Goal: Task Accomplishment & Management: Use online tool/utility

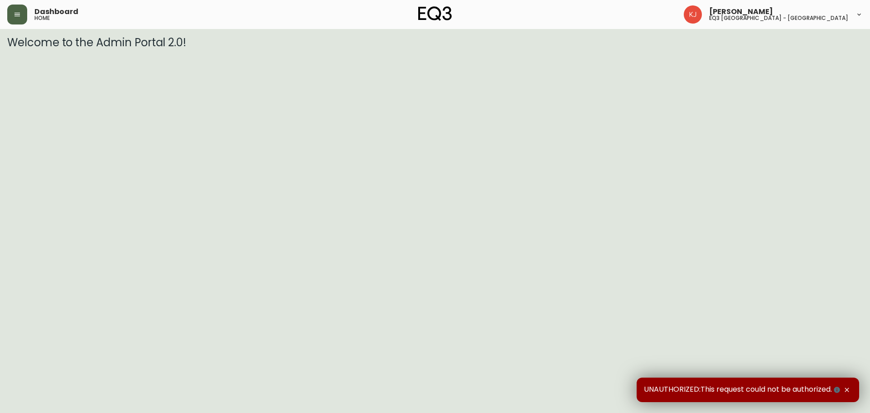
click at [22, 19] on button "button" at bounding box center [17, 15] width 20 height 20
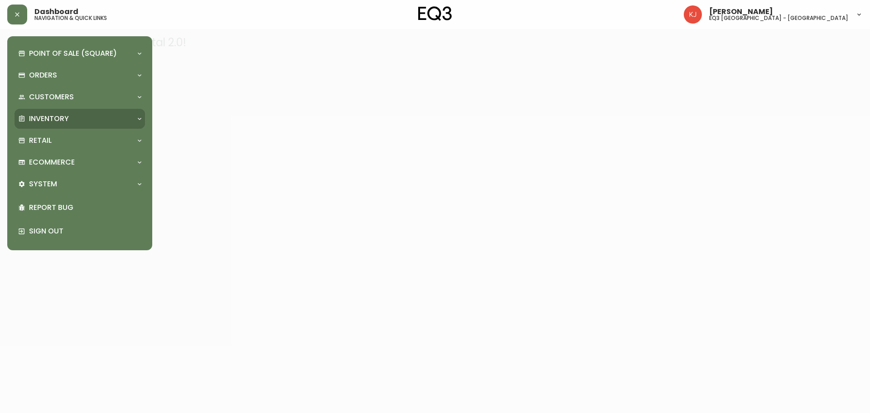
click at [45, 120] on p "Inventory" at bounding box center [49, 119] width 40 height 10
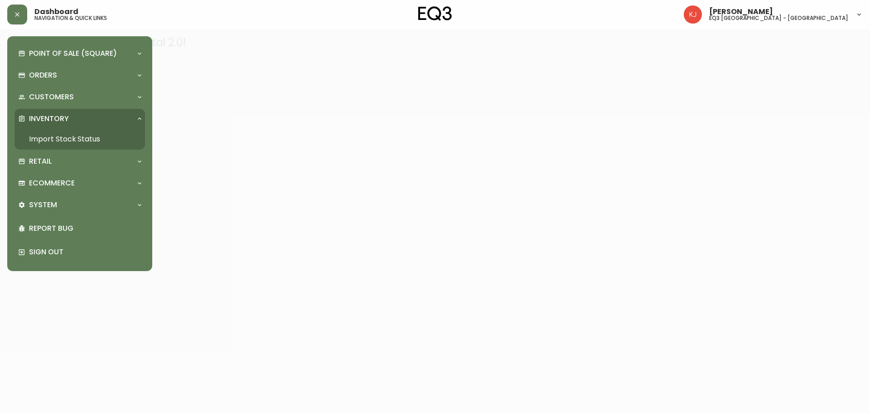
click at [78, 137] on link "Import Stock Status" at bounding box center [79, 139] width 130 height 21
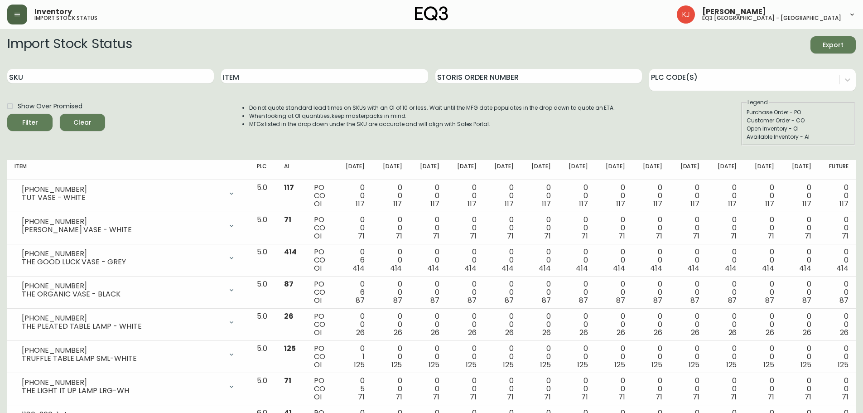
click at [24, 16] on button "button" at bounding box center [17, 15] width 20 height 20
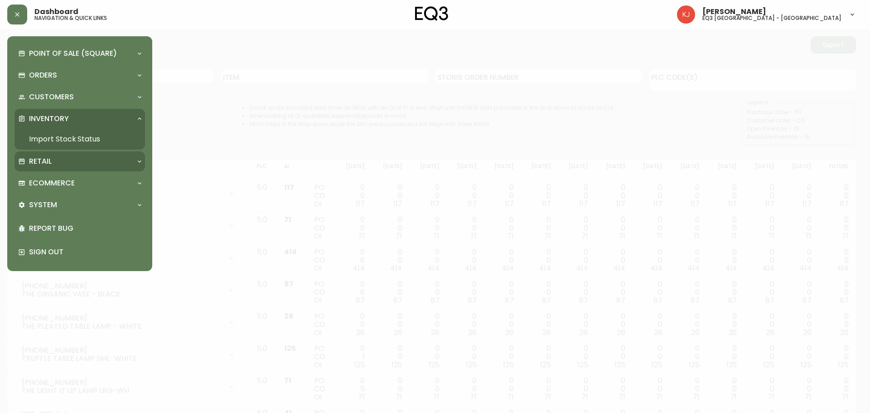
click at [43, 162] on p "Retail" at bounding box center [40, 161] width 23 height 10
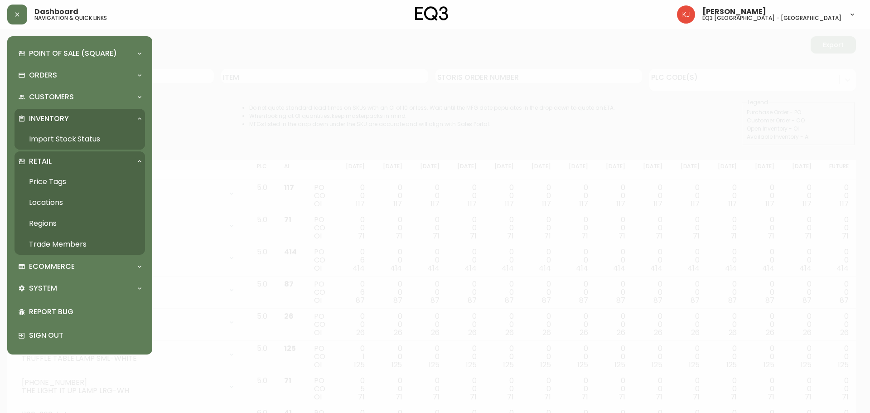
click at [53, 244] on link "Trade Members" at bounding box center [79, 244] width 130 height 21
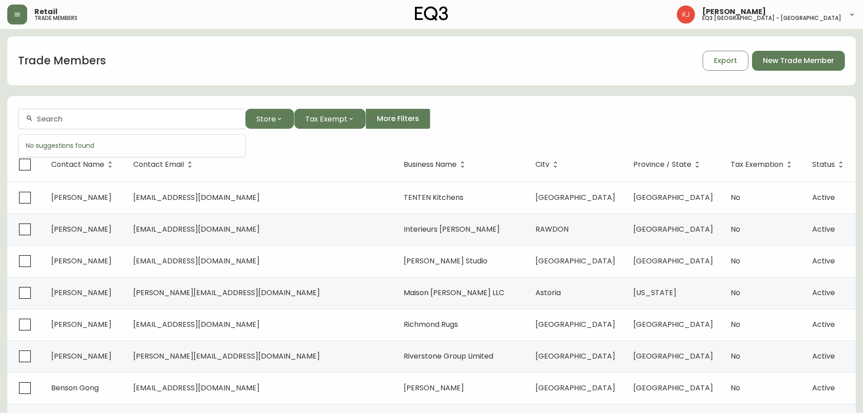
click at [80, 120] on input "text" at bounding box center [137, 119] width 201 height 9
click at [90, 167] on span at bounding box center [91, 167] width 2 height 10
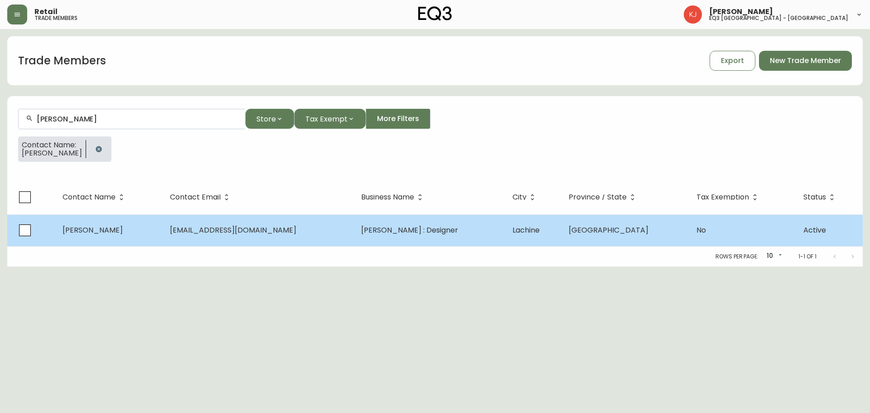
type input "[PERSON_NAME]"
click at [247, 229] on span "[EMAIL_ADDRESS][DOMAIN_NAME]" at bounding box center [233, 230] width 126 height 10
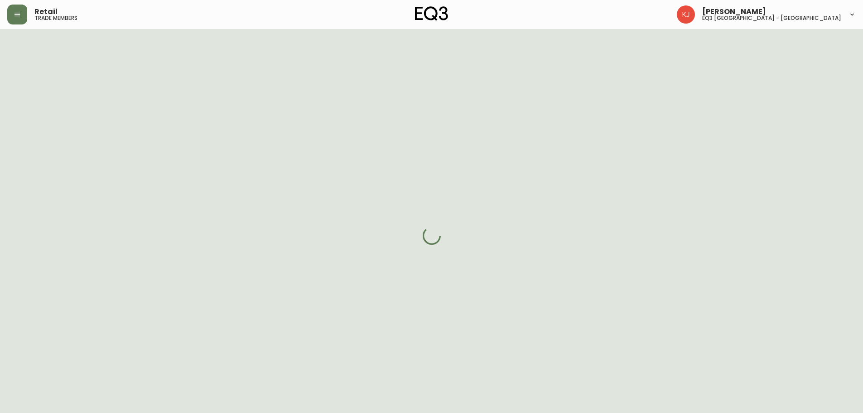
select select "QC"
select select "CA"
select select "CA_FR"
select select "Other"
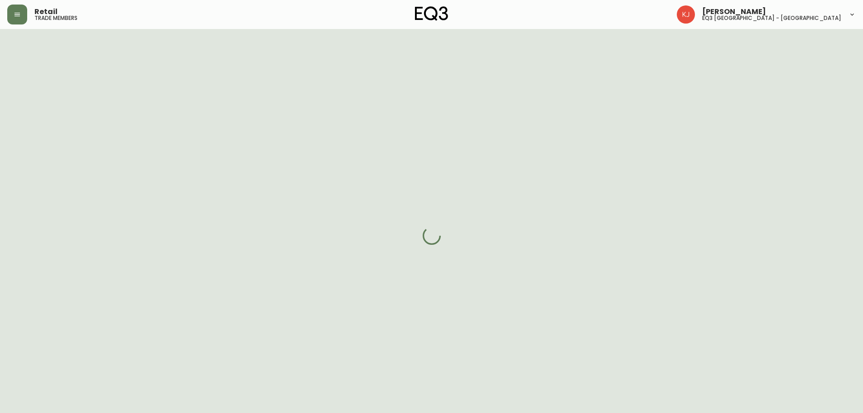
select select "cjw10z96t00bn6gs0dfqi5bhz"
select select "false"
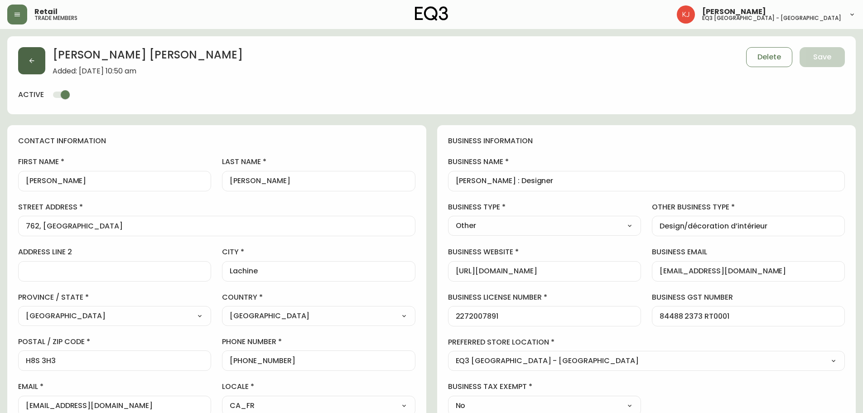
click at [35, 62] on button "button" at bounding box center [31, 60] width 27 height 27
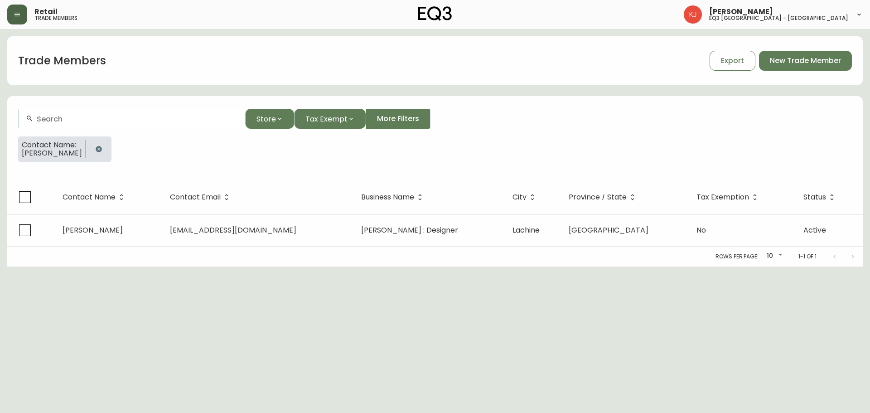
click at [19, 17] on icon "button" at bounding box center [17, 14] width 7 height 7
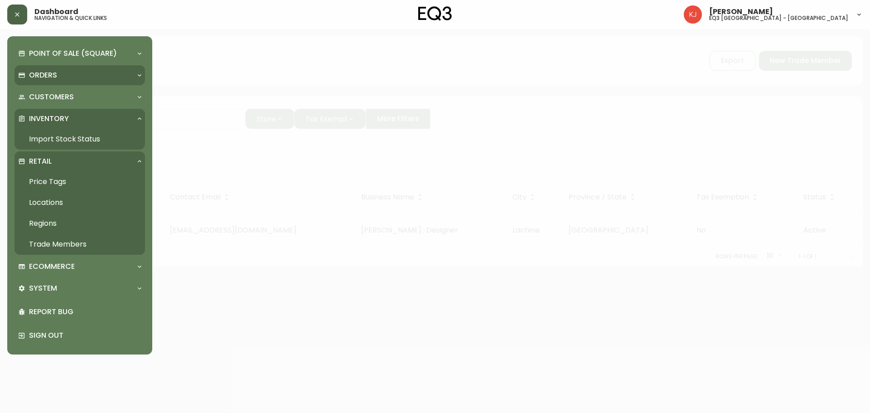
click at [33, 78] on p "Orders" at bounding box center [43, 75] width 28 height 10
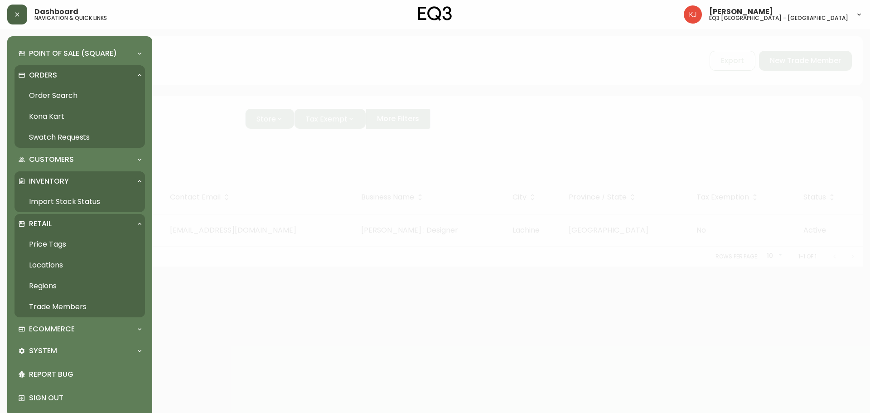
click at [72, 201] on link "Import Stock Status" at bounding box center [79, 201] width 130 height 21
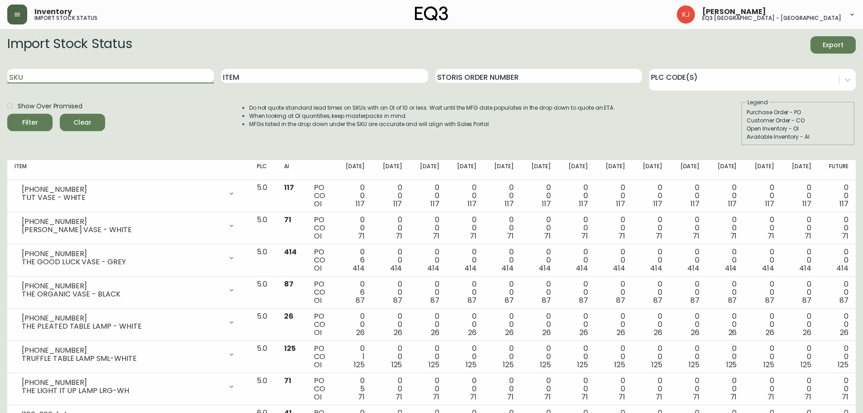
click at [87, 78] on input "SKU" at bounding box center [110, 76] width 207 height 14
paste input "[PHONE_NUMBER]"
type input "[PHONE_NUMBER]"
click at [7, 114] on button "Filter" at bounding box center [29, 122] width 45 height 17
